Goal: Information Seeking & Learning: Check status

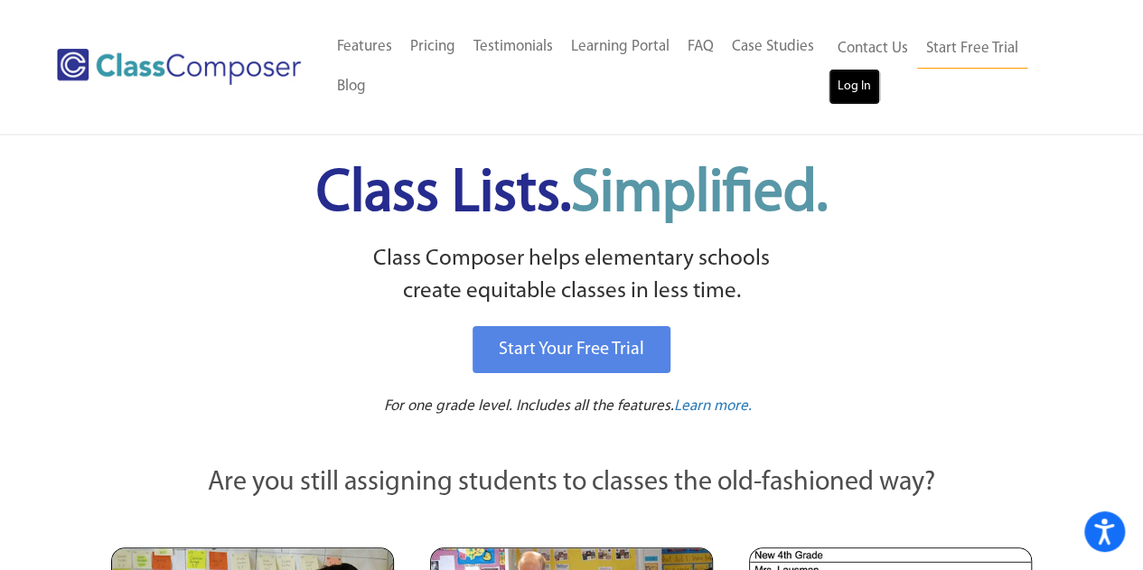
click at [851, 82] on link "Log In" at bounding box center [855, 87] width 52 height 36
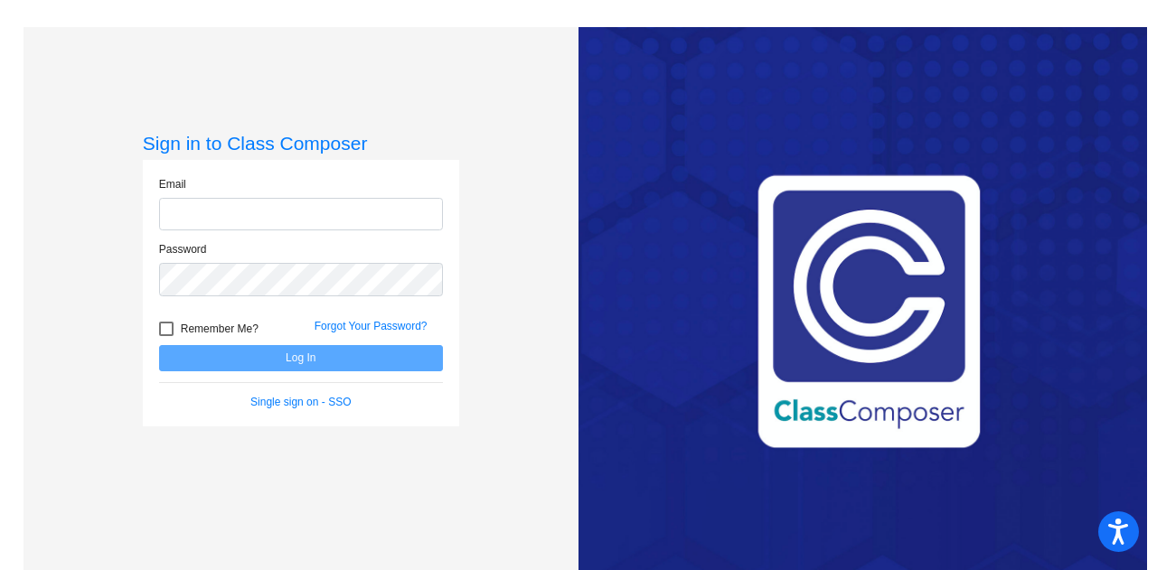
type input "laura.cruz@trusd.net"
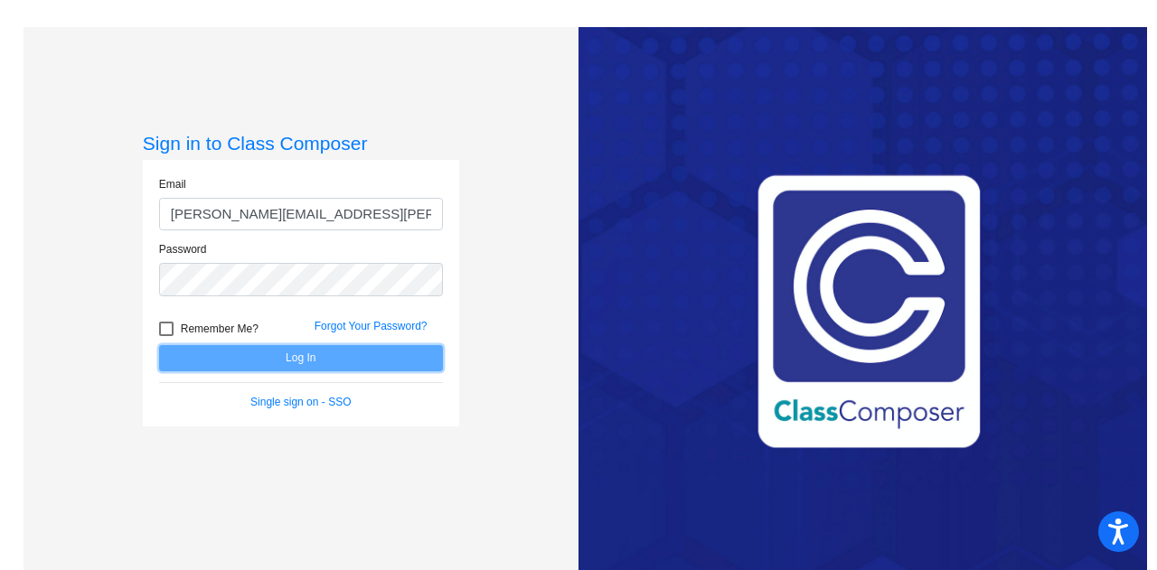
click at [276, 359] on button "Log In" at bounding box center [301, 358] width 284 height 26
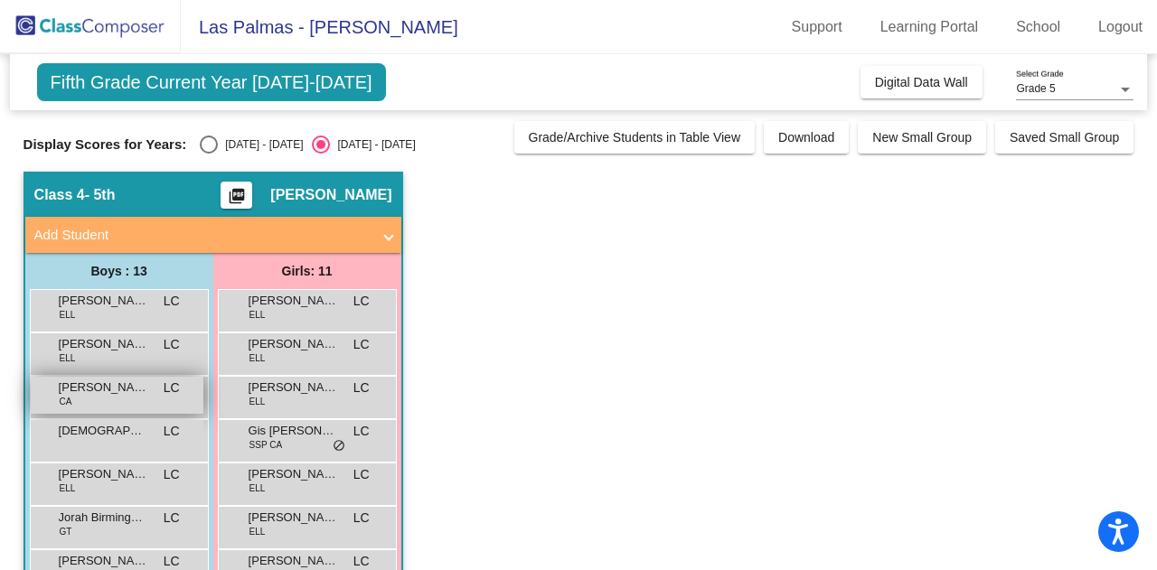
click at [90, 396] on div "Earnest Bryson CA LC lock do_not_disturb_alt" at bounding box center [117, 395] width 173 height 37
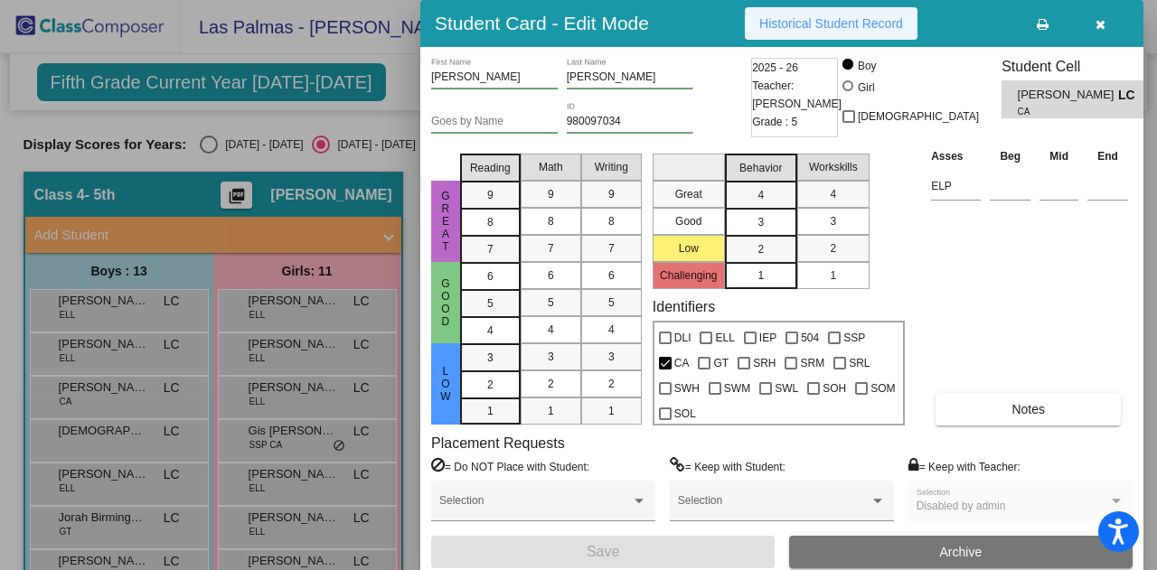
click at [837, 26] on span "Historical Student Record" at bounding box center [831, 23] width 144 height 14
click at [1097, 21] on icon "button" at bounding box center [1100, 24] width 10 height 13
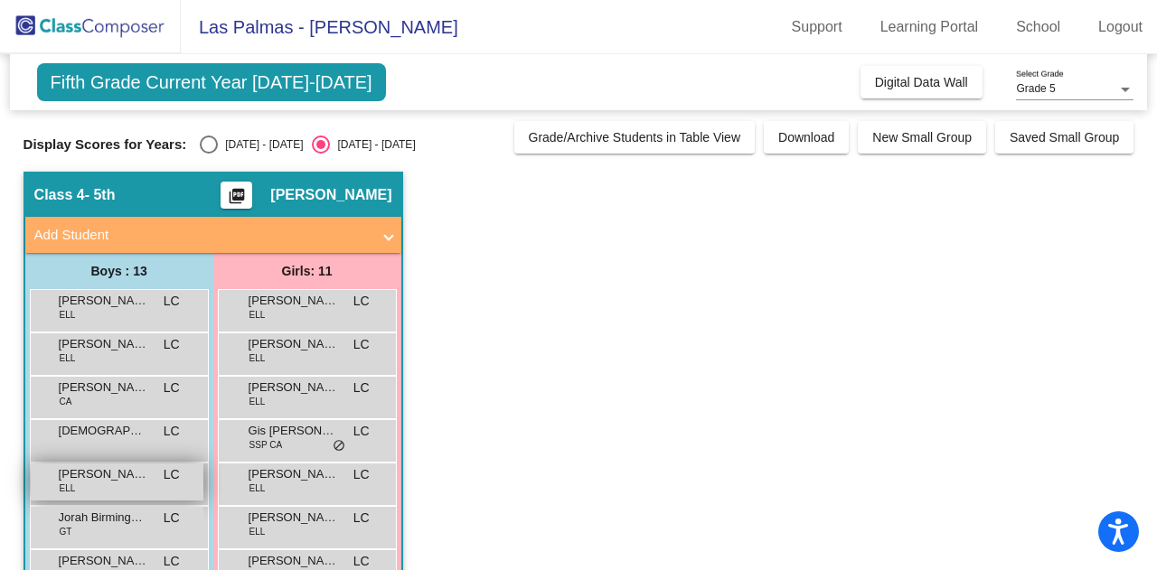
click at [111, 483] on div "Jesus Cruz Gaona ELL LC lock do_not_disturb_alt" at bounding box center [117, 482] width 173 height 37
